Goal: Task Accomplishment & Management: Use online tool/utility

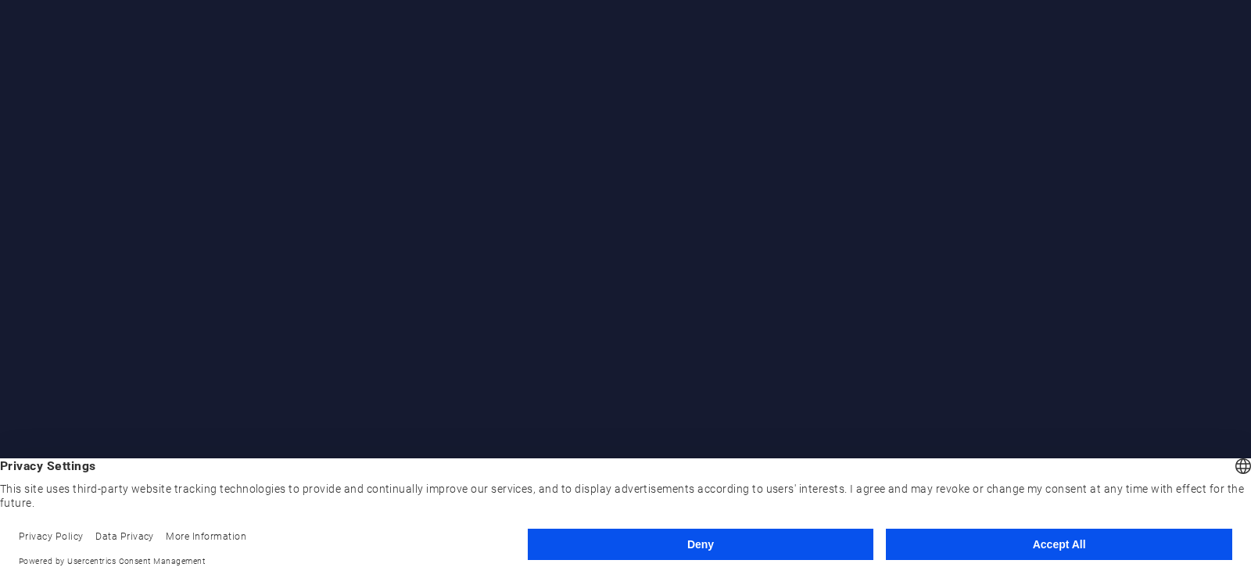
click at [1041, 537] on button "Accept All" at bounding box center [1059, 543] width 346 height 31
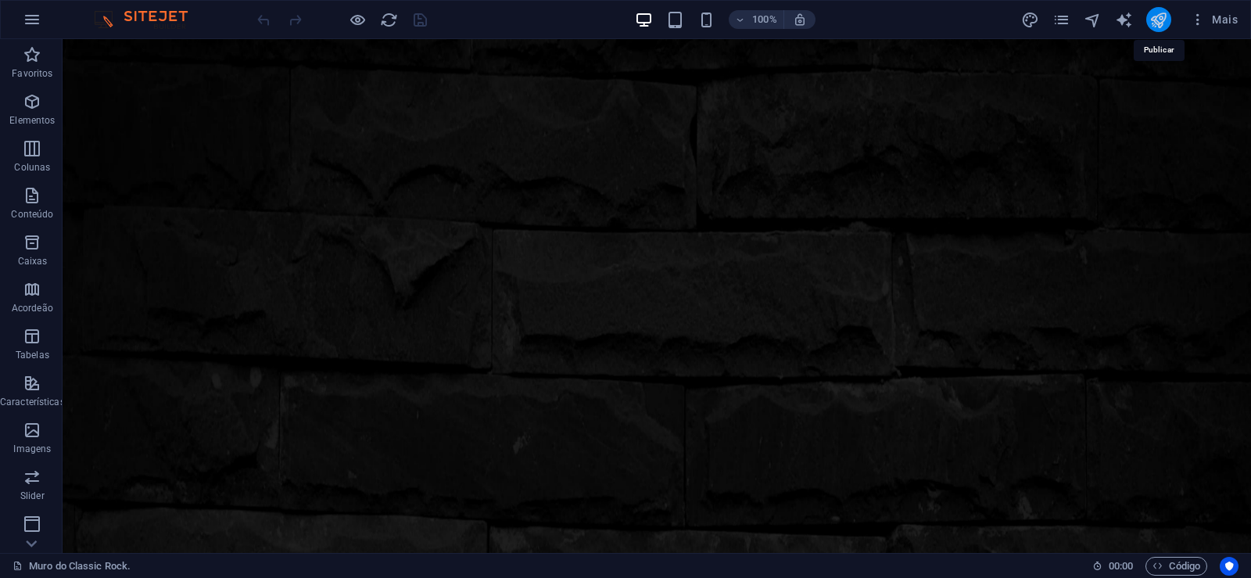
click at [1158, 23] on icon "publish" at bounding box center [1158, 20] width 18 height 18
click at [1151, 22] on icon "publish" at bounding box center [1158, 20] width 18 height 18
click at [1154, 15] on icon "publish" at bounding box center [1158, 20] width 18 height 18
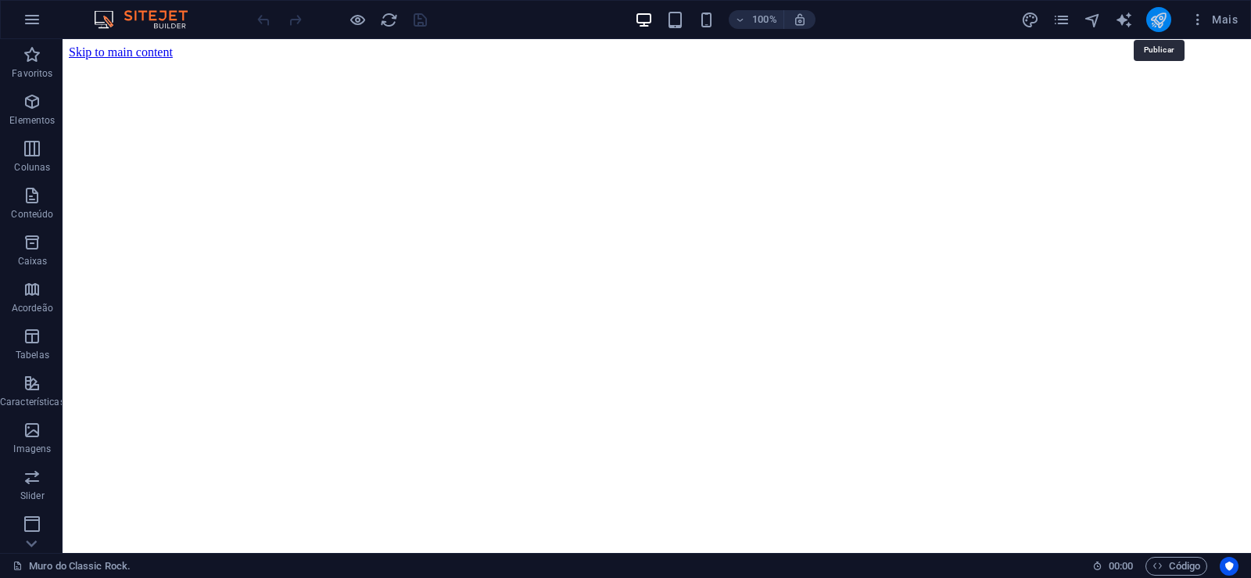
click at [1157, 13] on icon "publish" at bounding box center [1158, 20] width 18 height 18
